Goal: Information Seeking & Learning: Learn about a topic

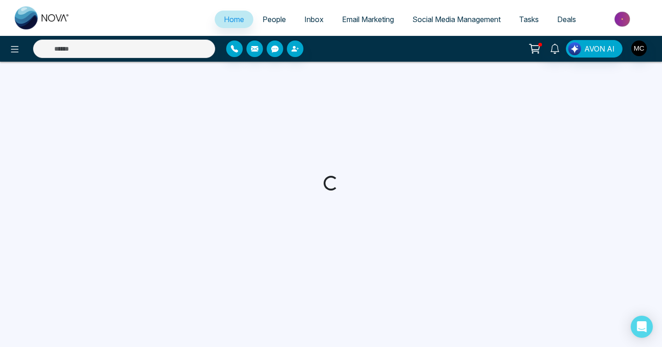
select select "*"
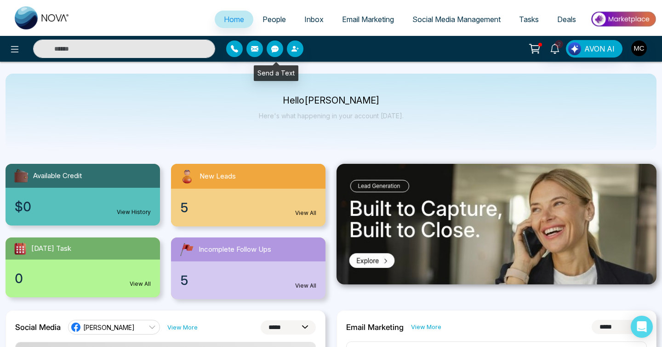
click at [274, 22] on span "People" at bounding box center [274, 19] width 23 height 9
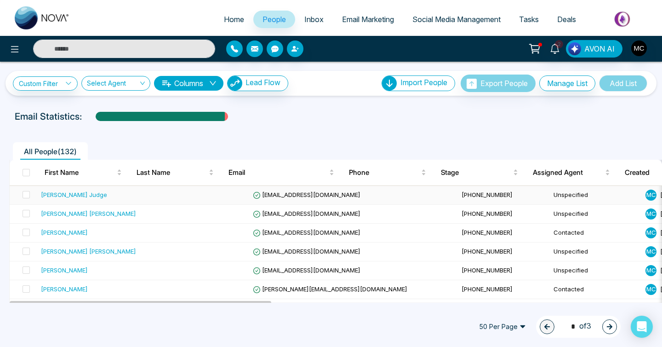
click at [206, 198] on td at bounding box center [203, 195] width 92 height 19
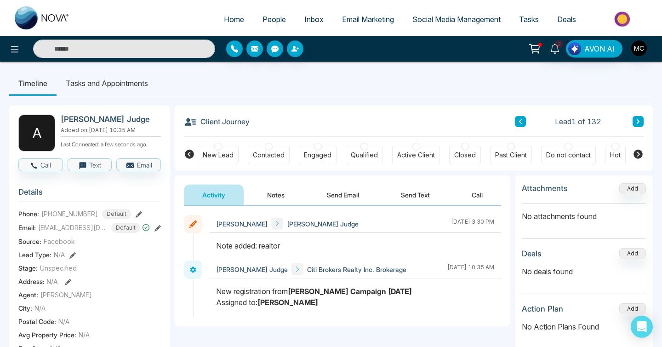
click at [269, 25] on link "People" at bounding box center [274, 19] width 42 height 17
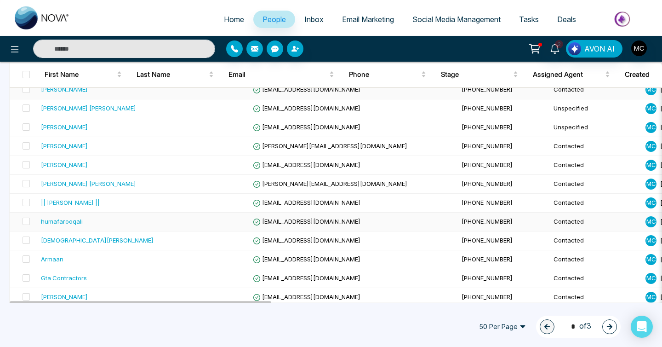
scroll to position [145, 0]
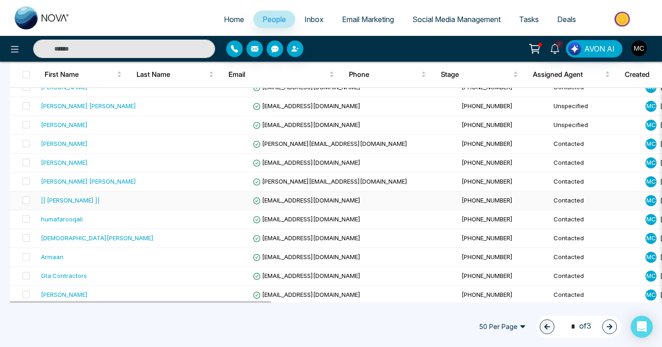
click at [204, 200] on td at bounding box center [203, 200] width 92 height 19
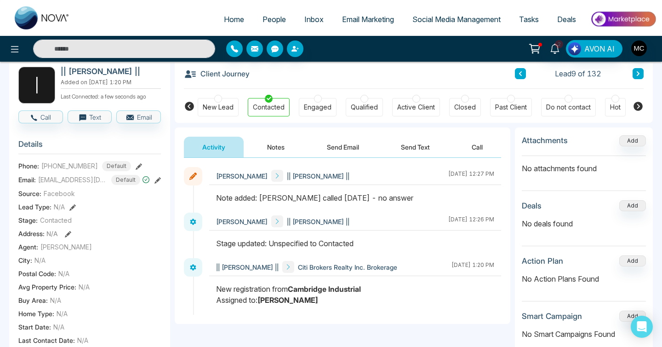
scroll to position [46, 0]
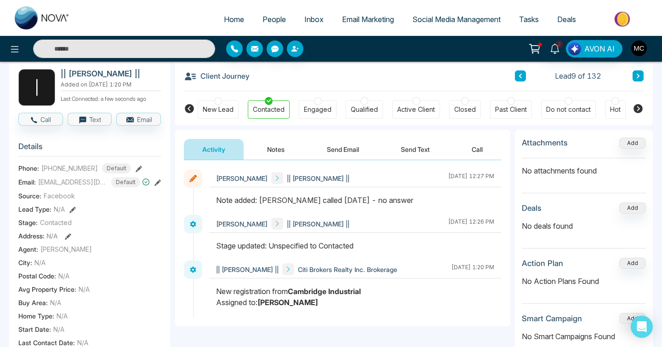
click at [266, 23] on span "People" at bounding box center [274, 19] width 23 height 9
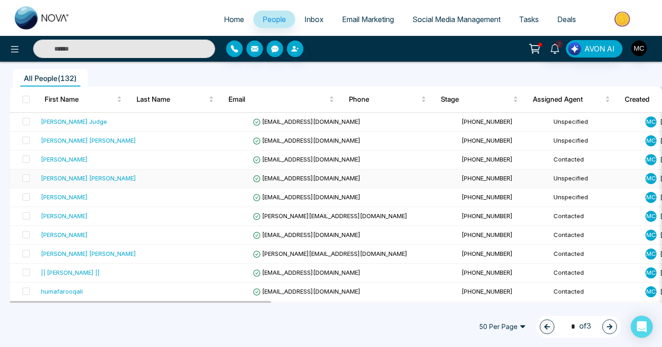
scroll to position [210, 0]
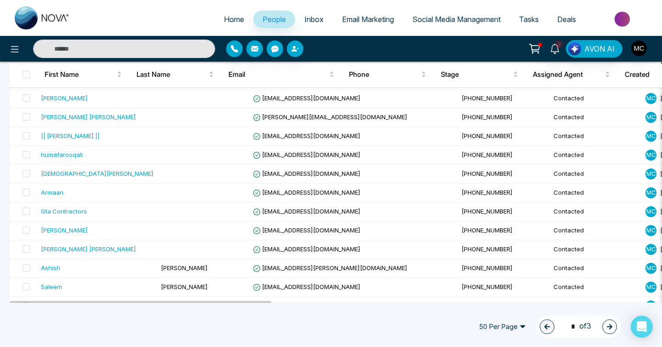
click at [226, 18] on span "Home" at bounding box center [234, 19] width 20 height 9
select select "*"
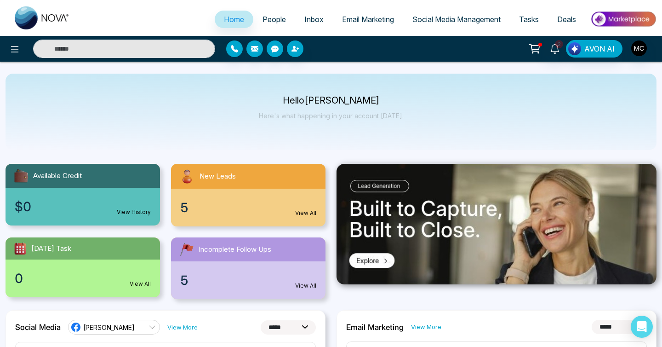
click at [269, 17] on span "People" at bounding box center [274, 19] width 23 height 9
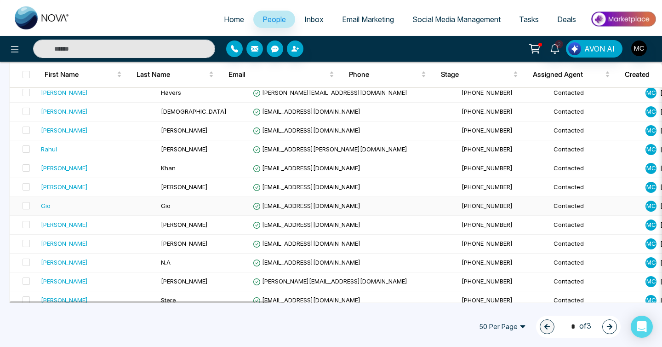
scroll to position [459, 0]
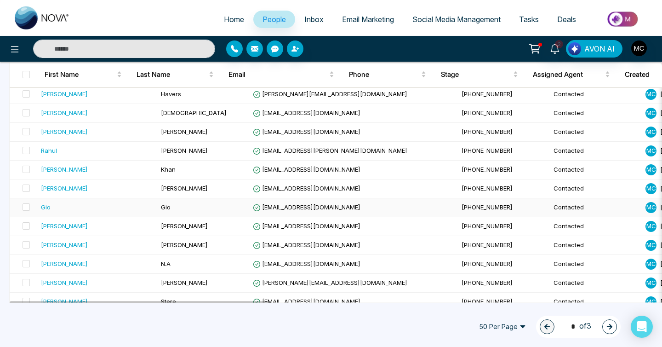
click at [176, 202] on td "Gio" at bounding box center [203, 207] width 92 height 19
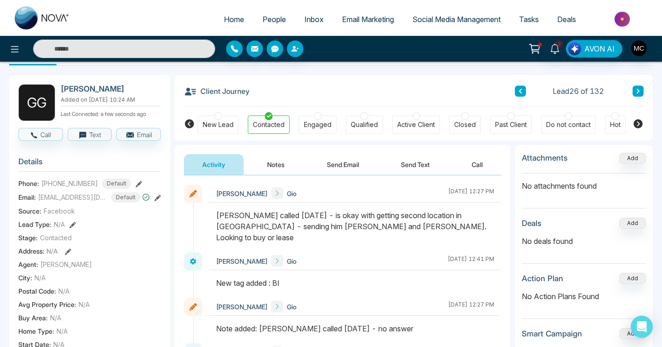
scroll to position [30, 0]
click at [274, 16] on span "People" at bounding box center [274, 19] width 23 height 9
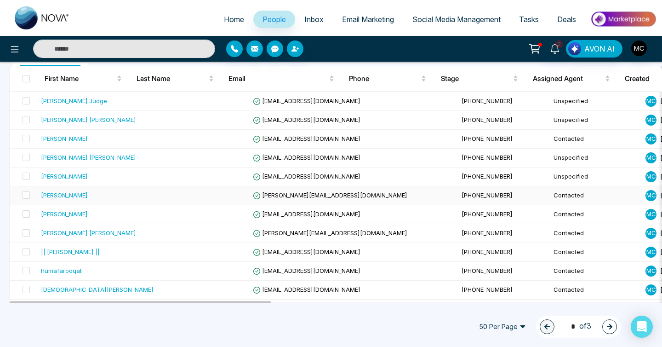
scroll to position [95, 0]
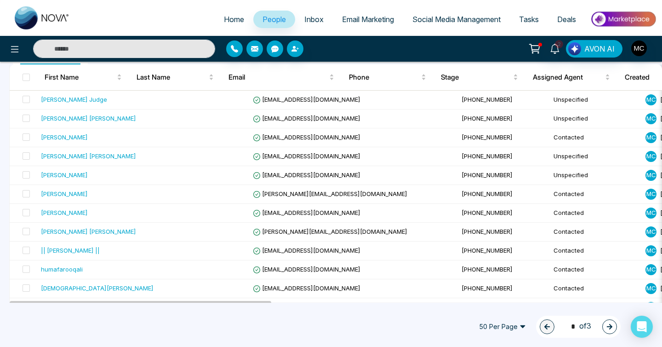
click at [231, 13] on link "Home" at bounding box center [234, 19] width 39 height 17
select select "*"
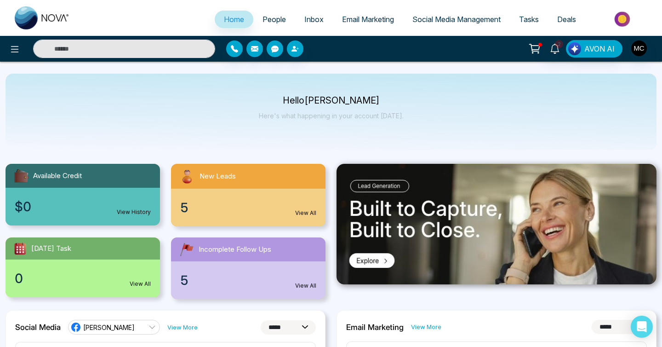
click at [216, 176] on span "New Leads" at bounding box center [218, 176] width 36 height 11
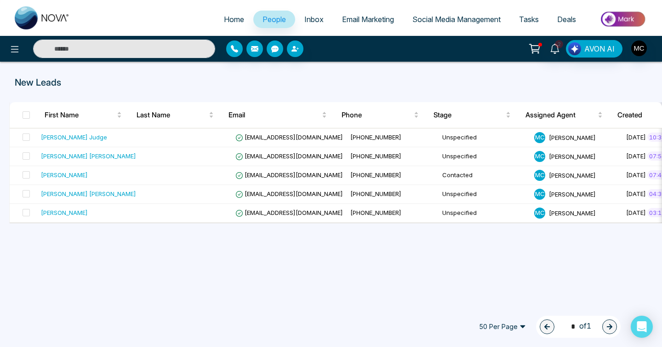
click at [269, 37] on div "2 AVON AI" at bounding box center [331, 49] width 662 height 26
click at [269, 23] on link "People" at bounding box center [274, 19] width 42 height 17
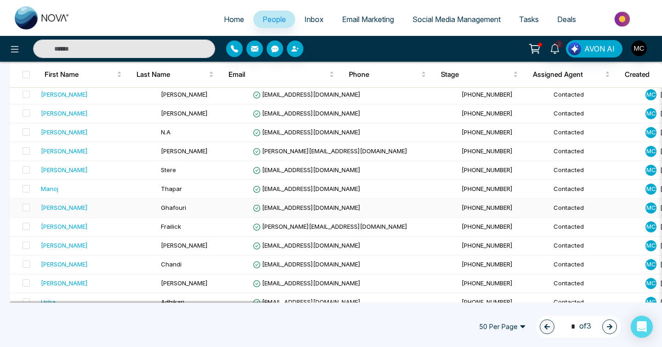
scroll to position [589, 0]
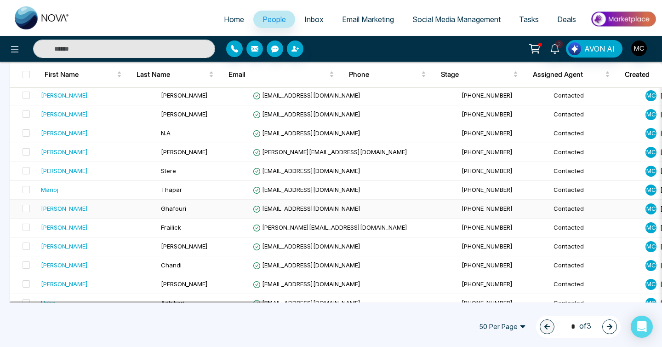
click at [175, 212] on td "Ghafouri" at bounding box center [203, 209] width 92 height 19
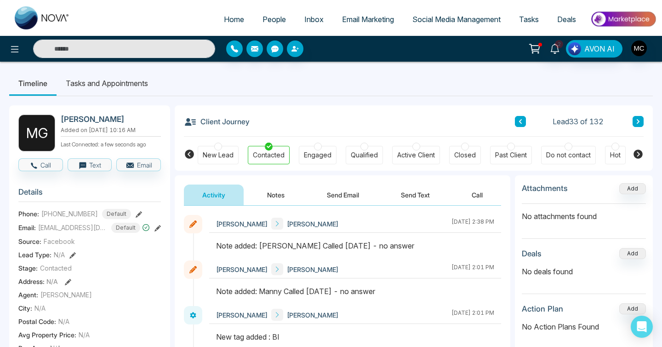
click at [525, 124] on button at bounding box center [520, 121] width 11 height 11
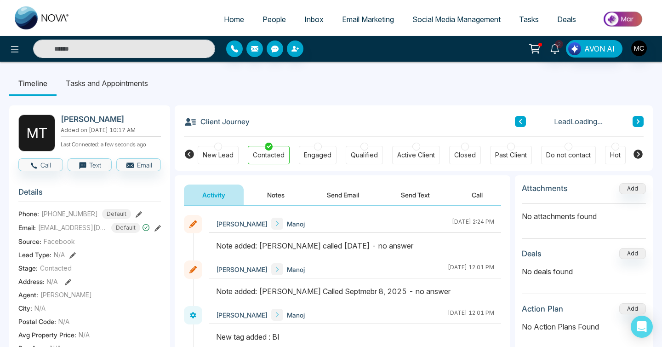
click at [525, 125] on button at bounding box center [520, 121] width 11 height 11
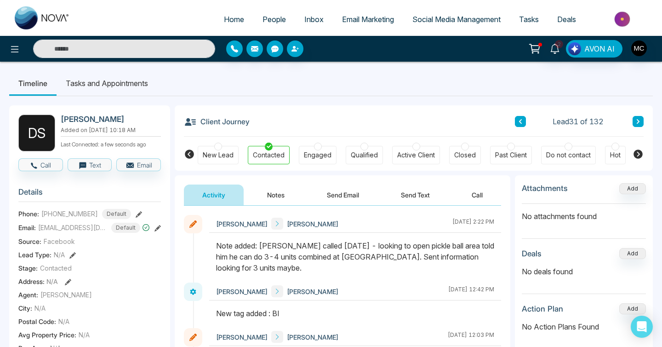
click at [525, 125] on button at bounding box center [520, 121] width 11 height 11
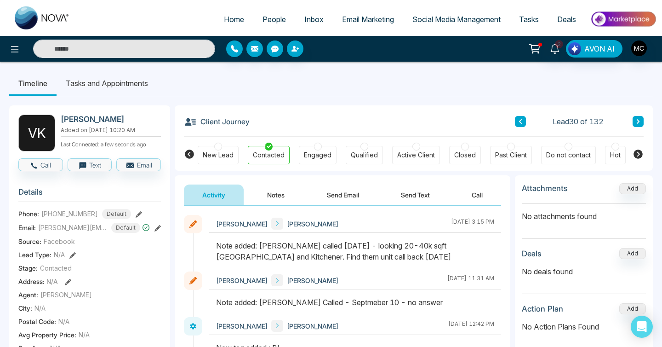
click at [269, 21] on span "People" at bounding box center [274, 19] width 23 height 9
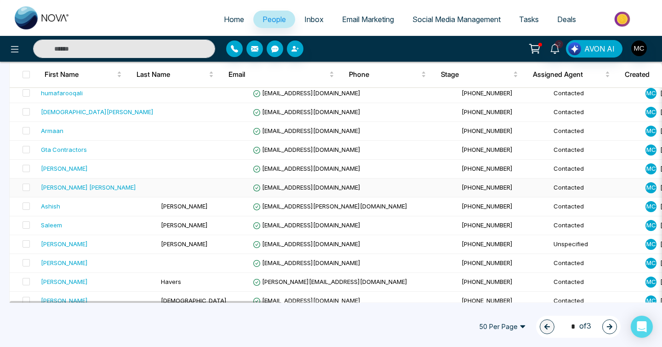
scroll to position [302, 0]
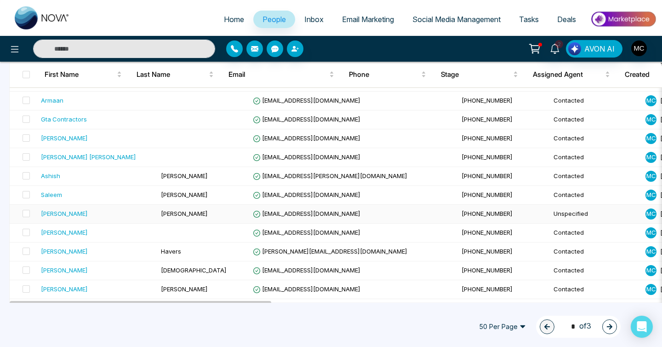
click at [123, 217] on div "[PERSON_NAME]" at bounding box center [97, 213] width 113 height 9
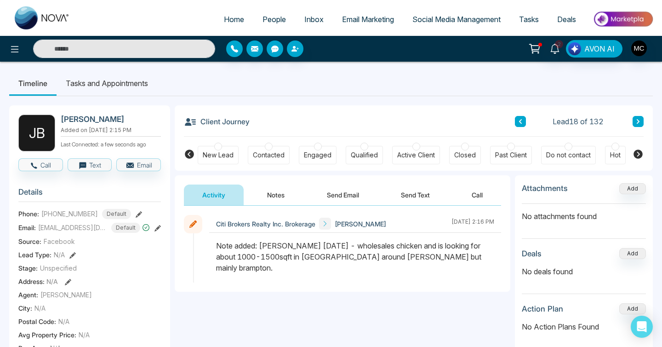
click at [271, 160] on div "Contacted" at bounding box center [269, 155] width 42 height 18
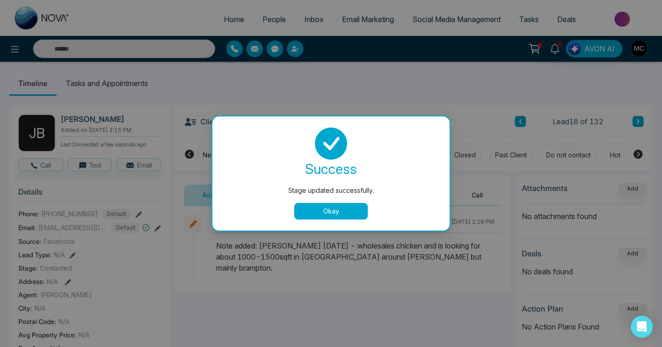
click at [327, 205] on button "Okay" at bounding box center [331, 211] width 74 height 17
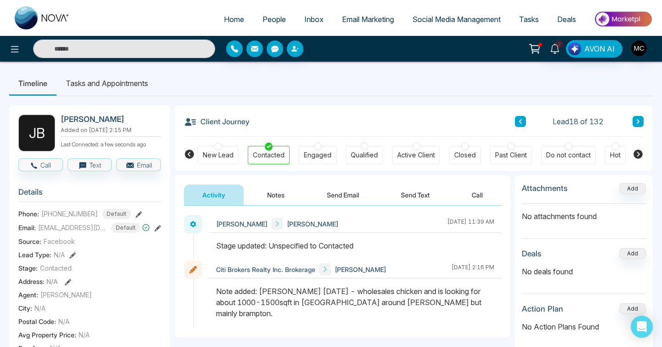
click at [265, 21] on span "People" at bounding box center [274, 19] width 23 height 9
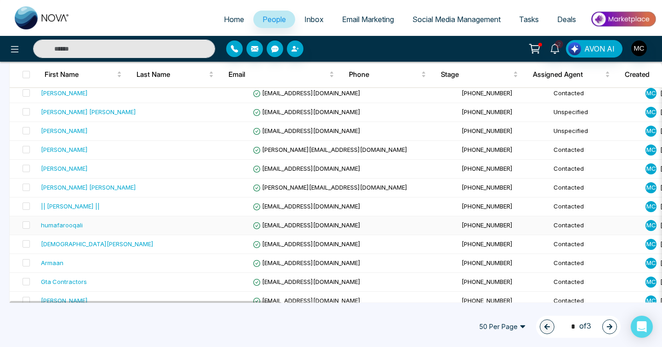
scroll to position [155, 0]
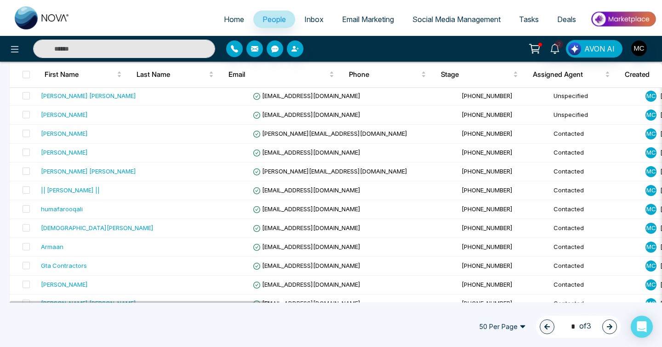
click at [232, 11] on link "Home" at bounding box center [234, 19] width 39 height 17
select select "*"
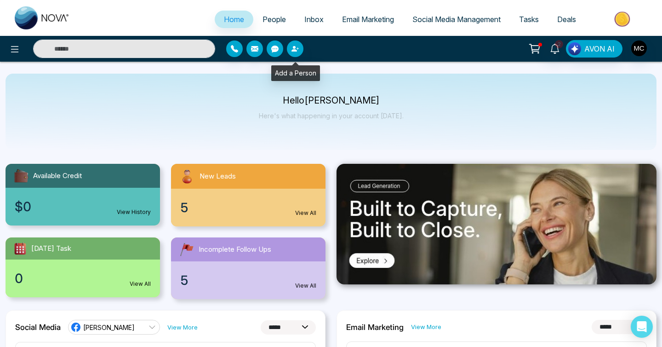
click at [268, 11] on link "People" at bounding box center [274, 19] width 42 height 17
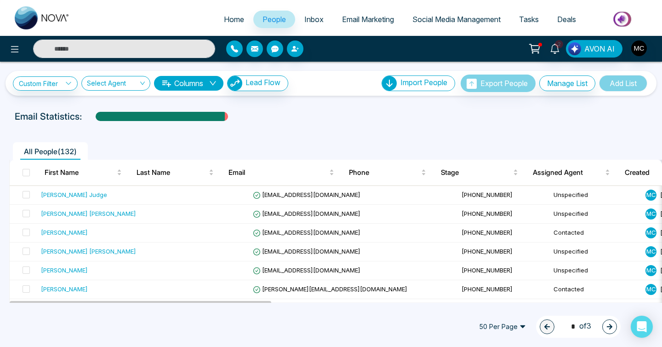
click at [231, 21] on span "Home" at bounding box center [234, 19] width 20 height 9
select select "*"
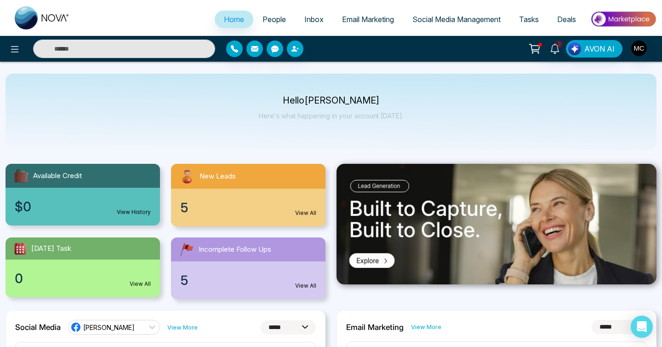
click at [212, 183] on div "New Leads" at bounding box center [248, 176] width 154 height 25
